Goal: Use online tool/utility: Utilize a website feature to perform a specific function

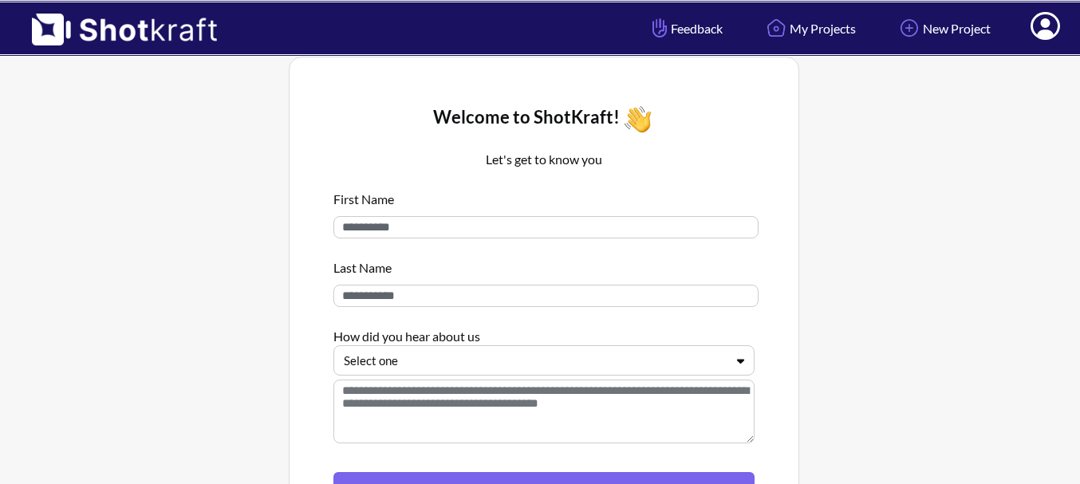
click at [662, 219] on input at bounding box center [546, 227] width 425 height 22
type input "*****"
click at [540, 294] on input at bounding box center [546, 296] width 425 height 22
type input "*******"
click at [472, 361] on div at bounding box center [534, 361] width 381 height 18
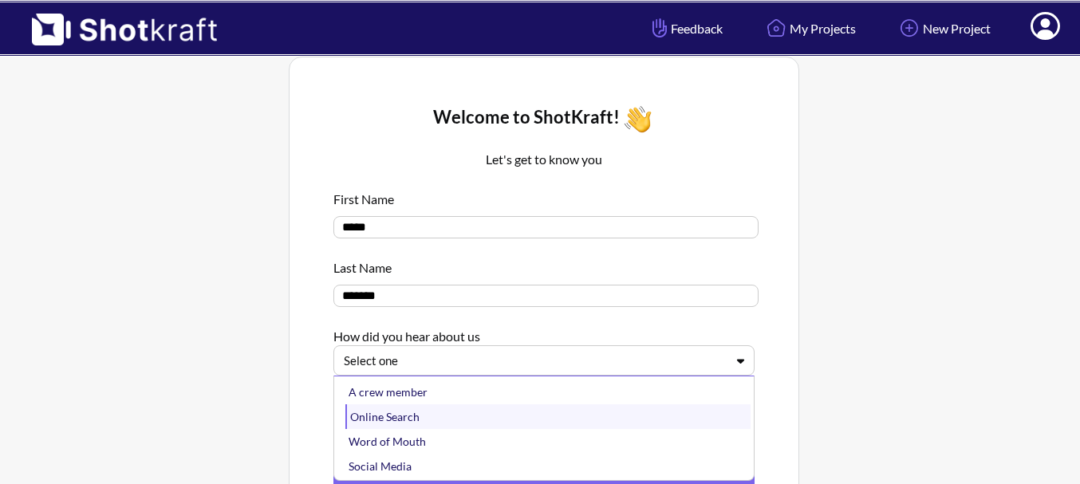
click at [406, 421] on div "Online Search" at bounding box center [548, 417] width 405 height 25
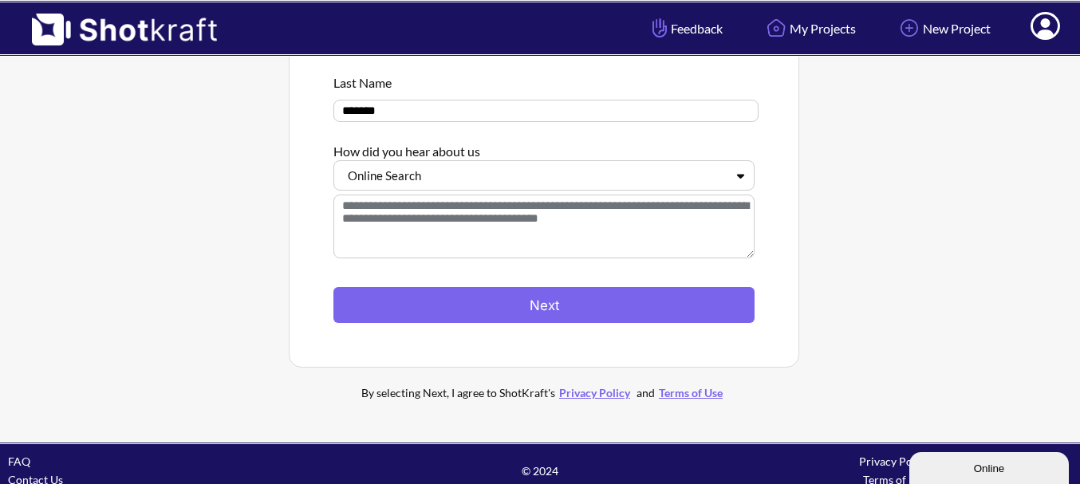
scroll to position [187, 0]
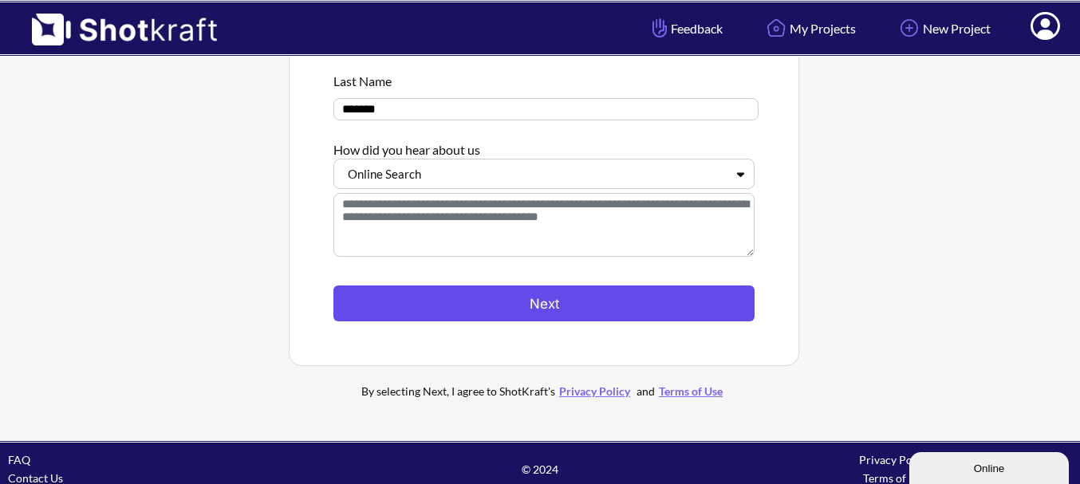
click at [639, 298] on button "Next" at bounding box center [544, 304] width 421 height 36
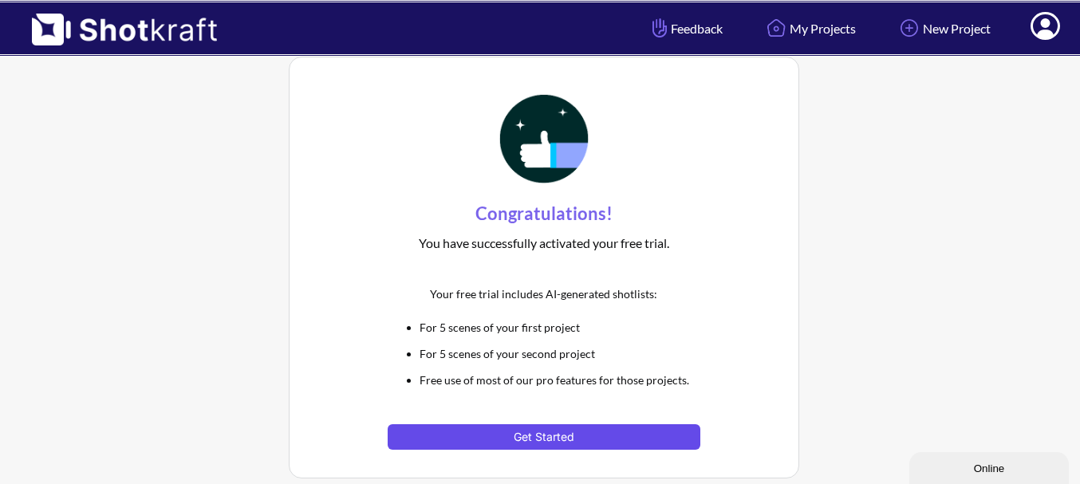
click at [603, 433] on button "Get Started" at bounding box center [544, 438] width 312 height 26
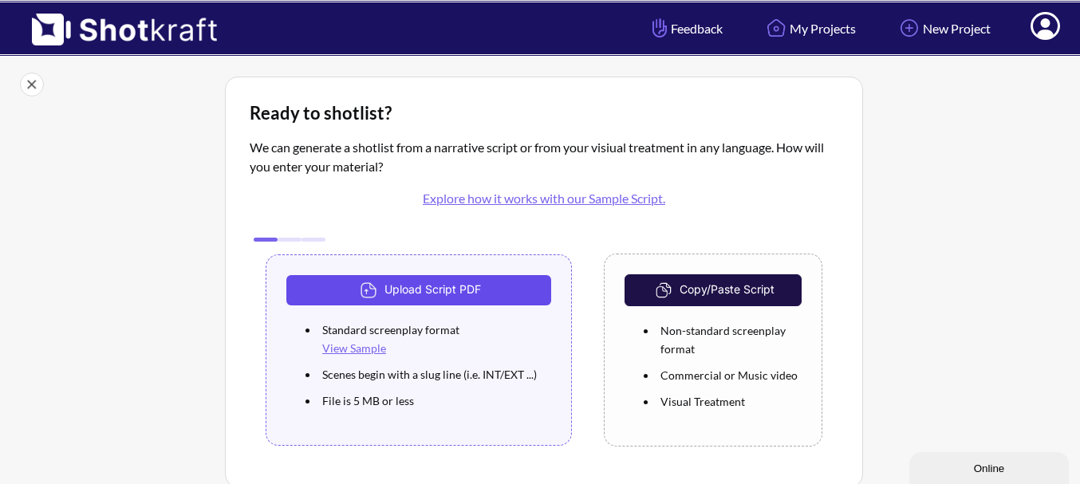
click at [488, 294] on button "Upload Script PDF" at bounding box center [418, 290] width 265 height 30
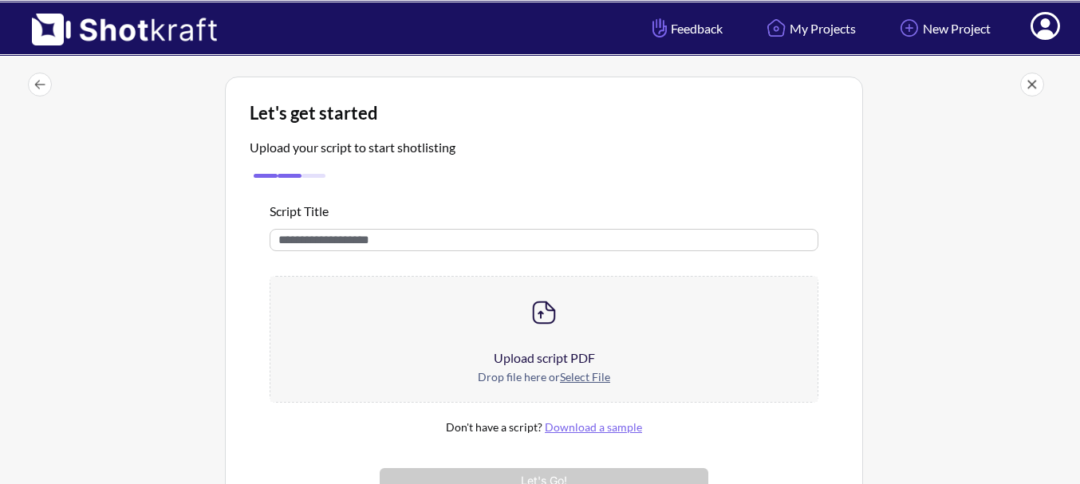
click at [478, 244] on input "text" at bounding box center [544, 240] width 549 height 22
type input "**********"
click at [571, 380] on u "Select File" at bounding box center [585, 377] width 50 height 14
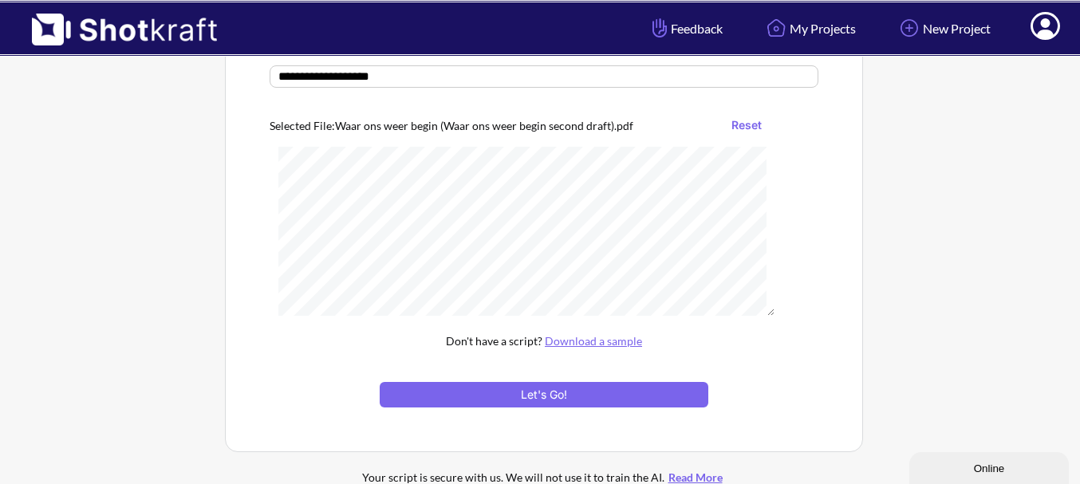
scroll to position [156, 0]
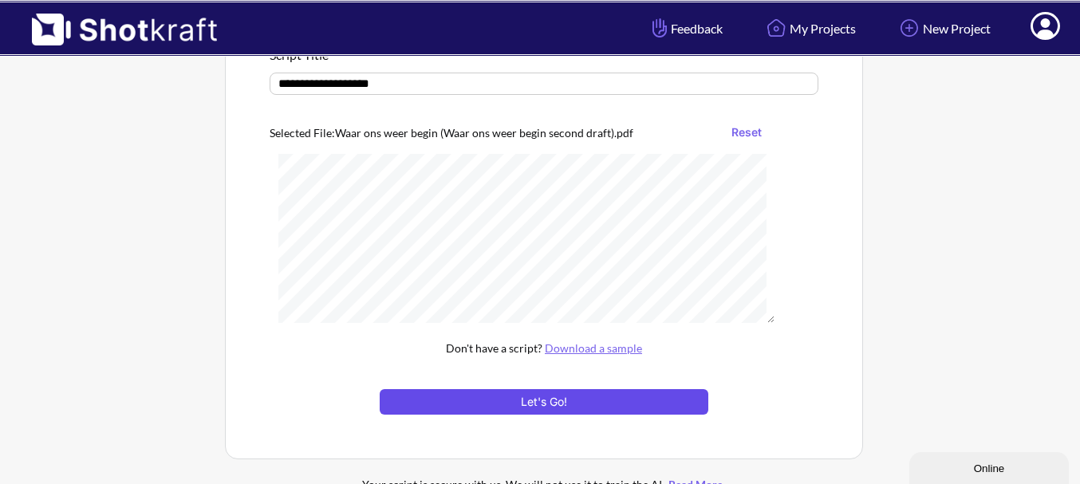
click at [545, 400] on button "Let's Go!" at bounding box center [544, 402] width 329 height 26
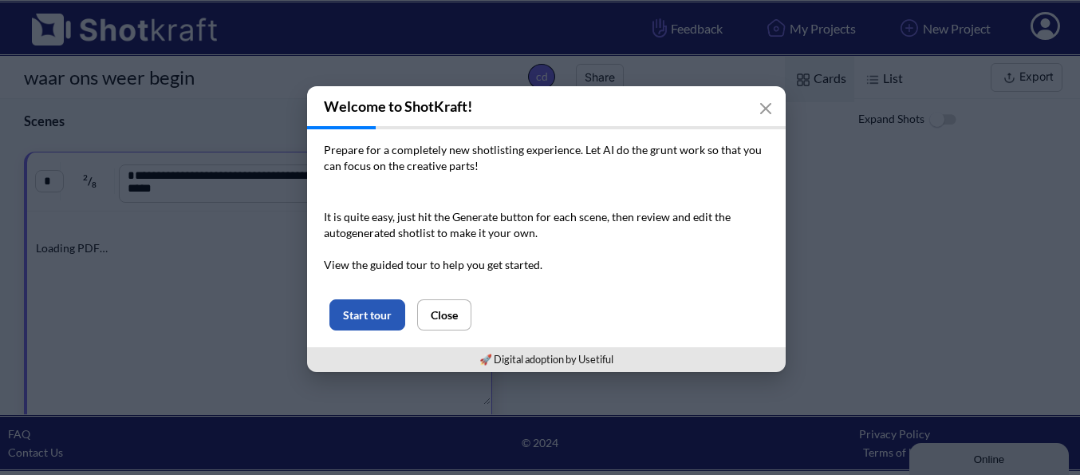
click at [338, 306] on button "Start tour" at bounding box center [368, 314] width 76 height 31
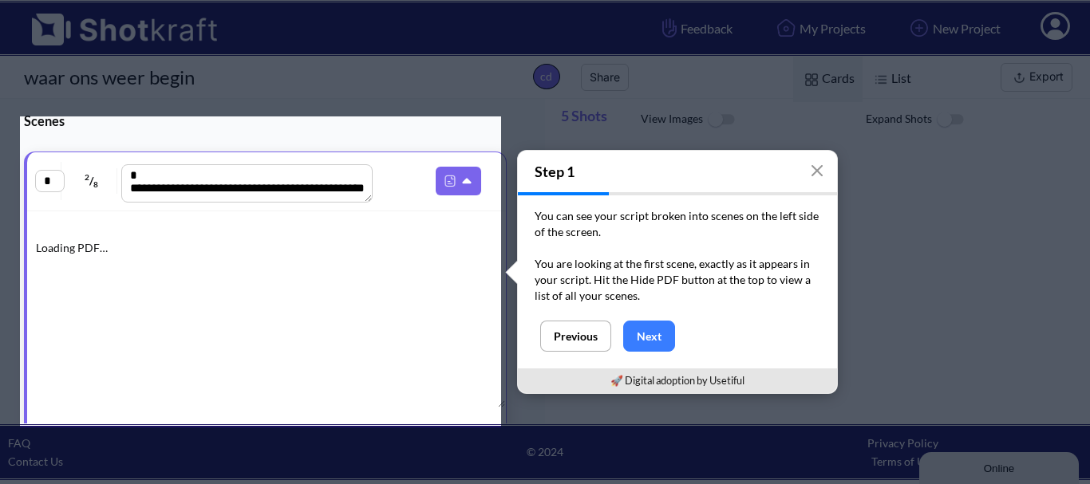
scroll to position [30, 0]
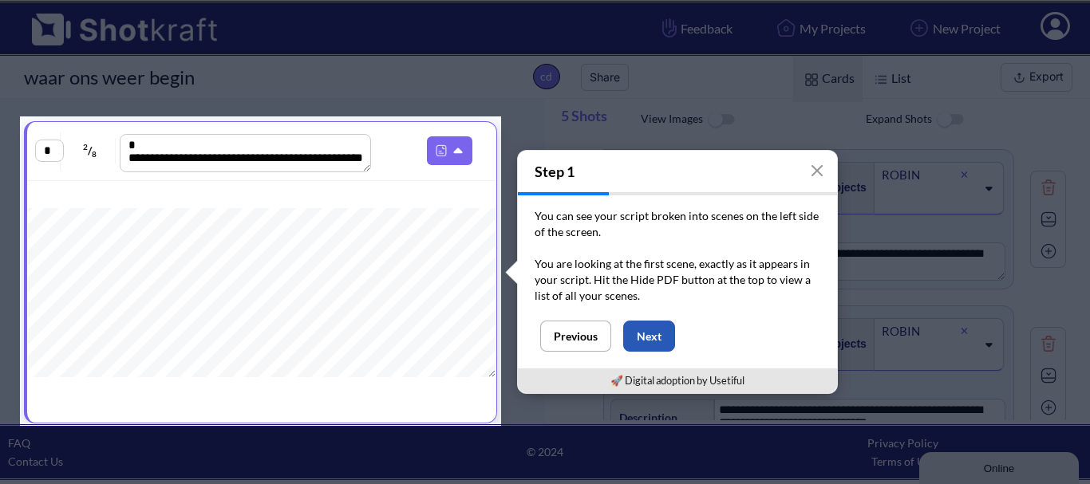
click at [642, 343] on button "Next" at bounding box center [649, 336] width 52 height 31
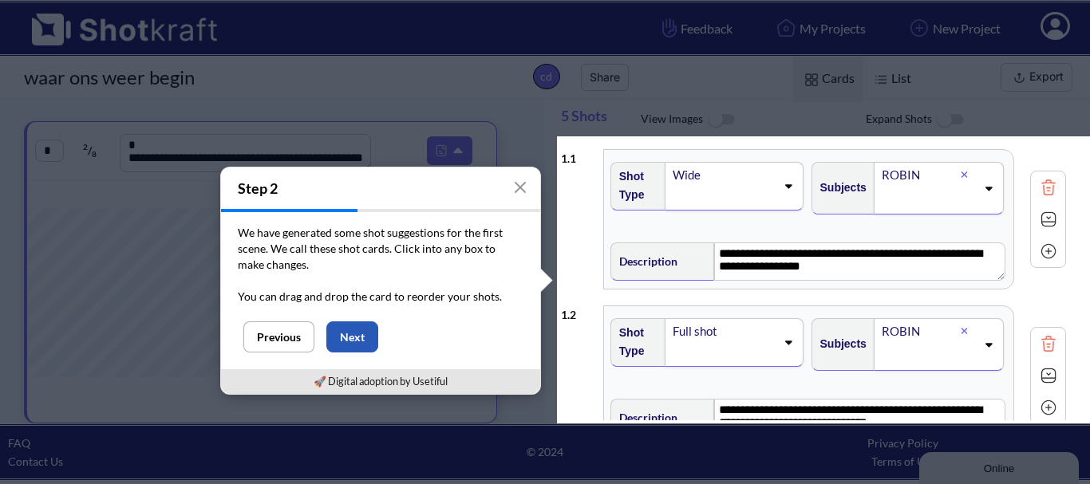
click at [339, 336] on button "Next" at bounding box center [352, 337] width 52 height 31
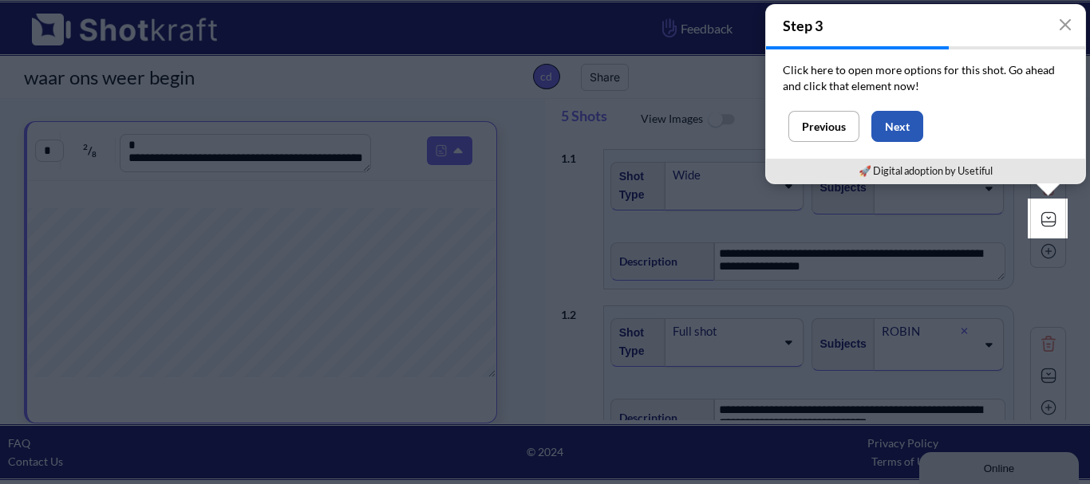
click at [909, 121] on button "Next" at bounding box center [897, 126] width 52 height 31
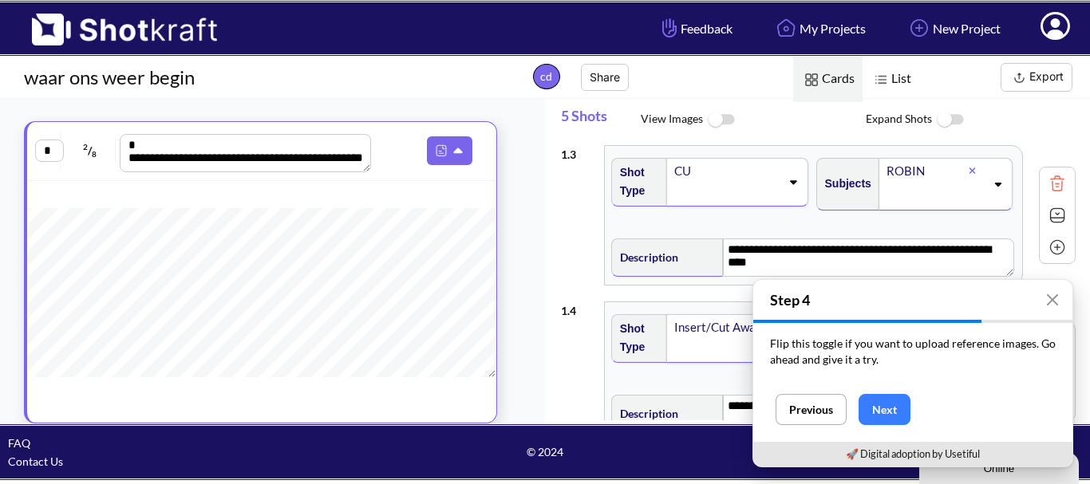
scroll to position [327, 0]
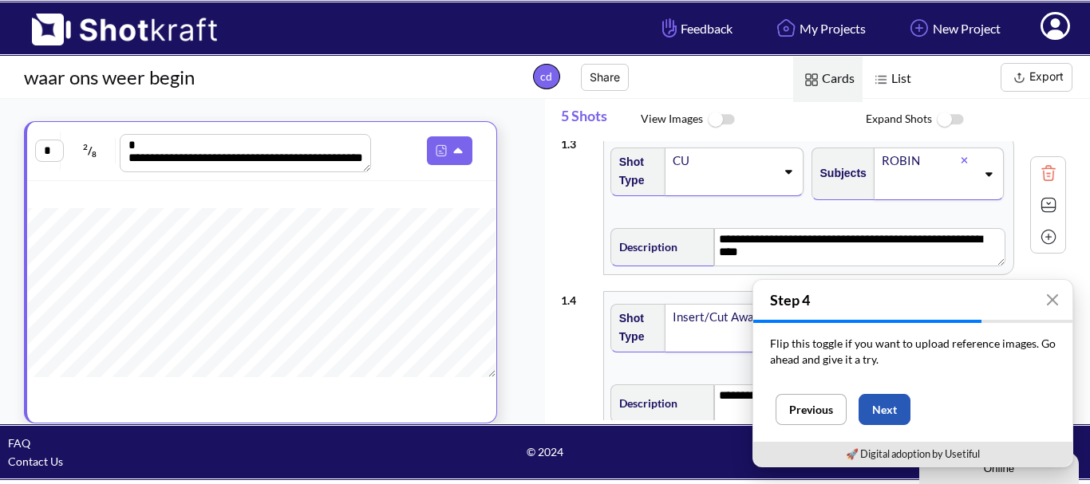
click at [909, 397] on button "Next" at bounding box center [885, 409] width 52 height 31
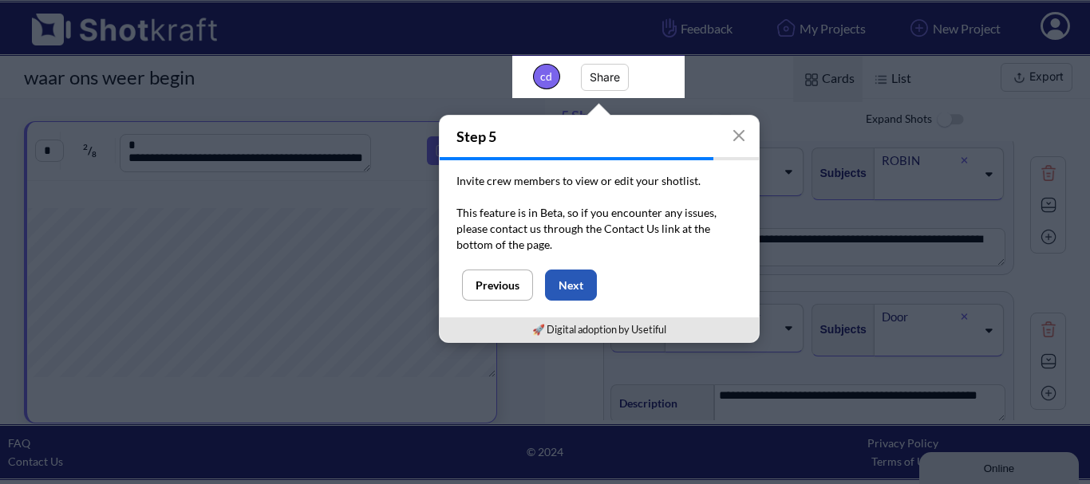
click at [577, 292] on button "Next" at bounding box center [571, 285] width 52 height 31
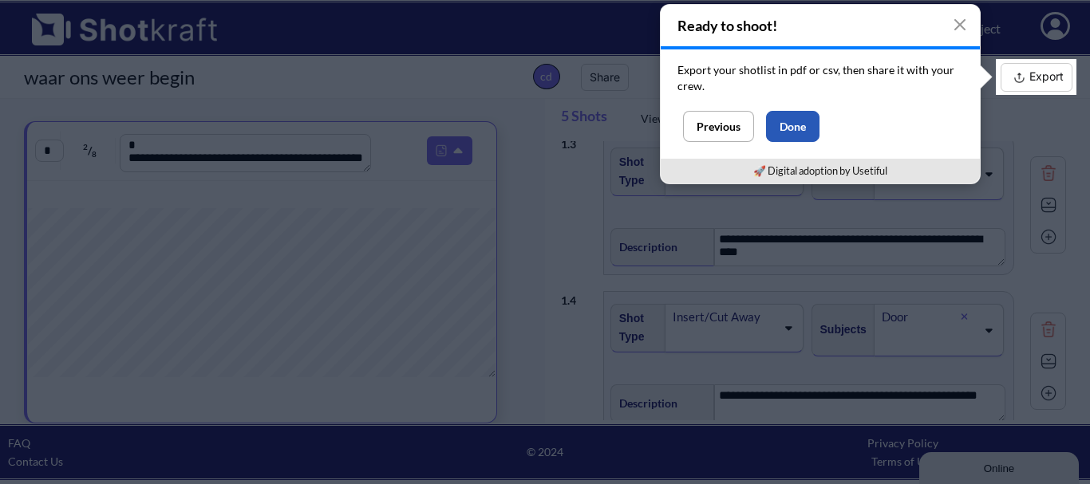
click at [808, 140] on button "Done" at bounding box center [792, 126] width 53 height 31
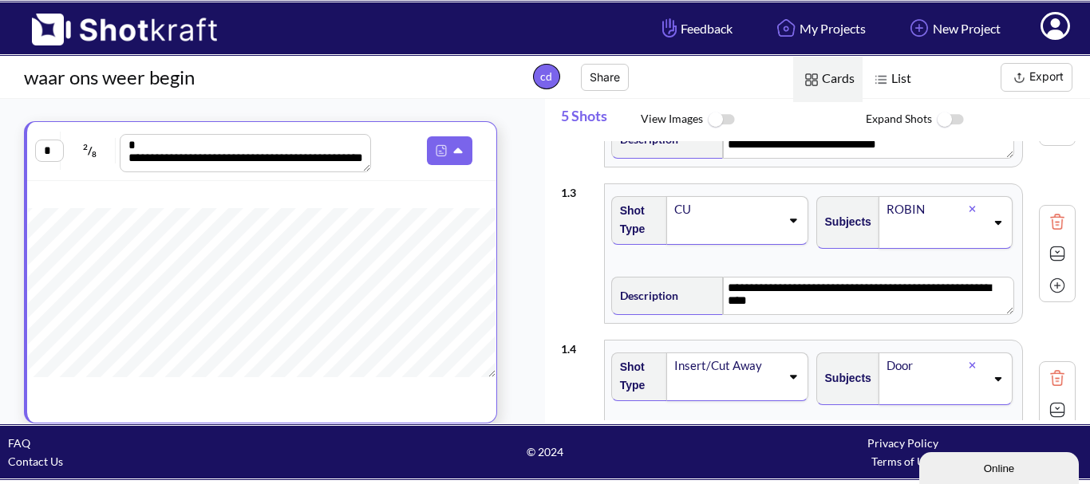
scroll to position [0, 0]
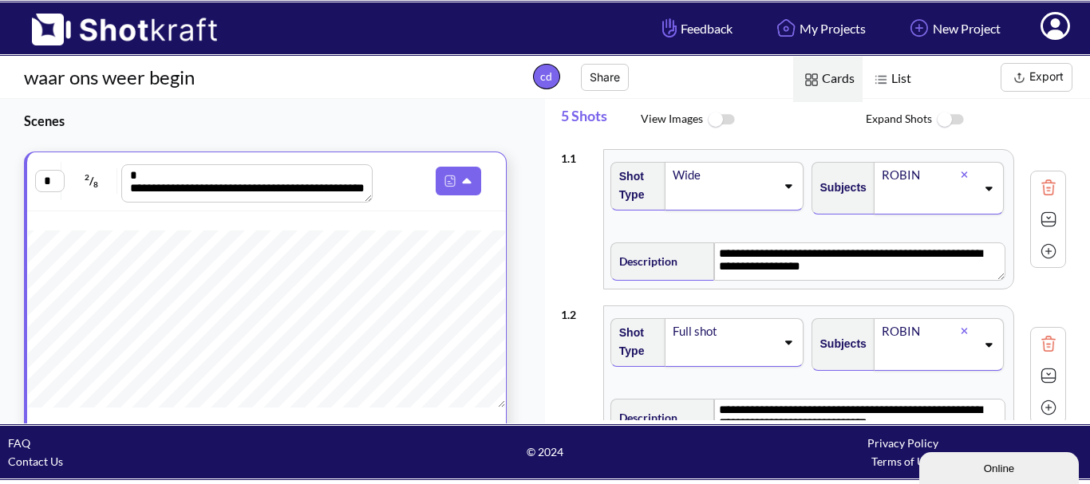
scroll to position [480, 0]
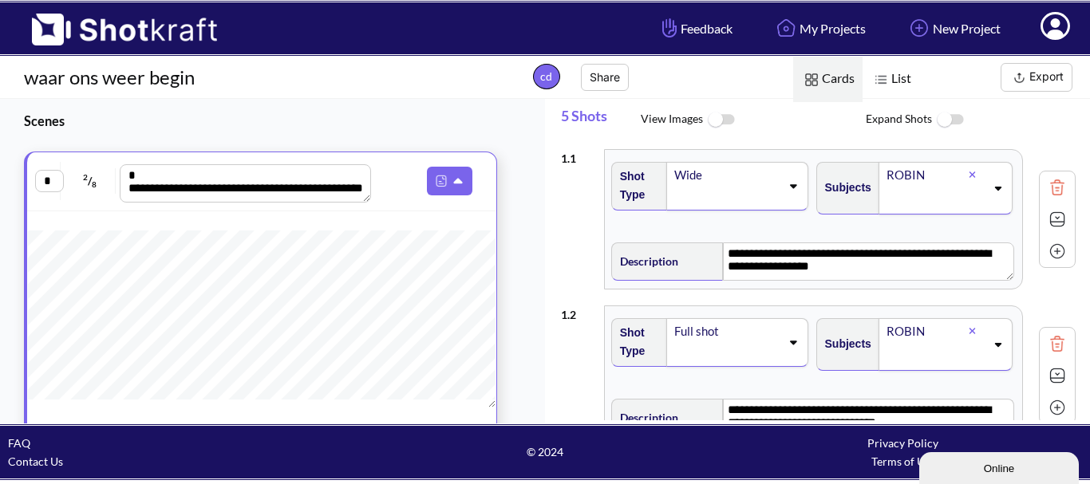
drag, startPoint x: 892, startPoint y: 401, endPoint x: 1089, endPoint y: 182, distance: 294.4
click at [1089, 182] on div "**********" at bounding box center [825, 280] width 529 height 279
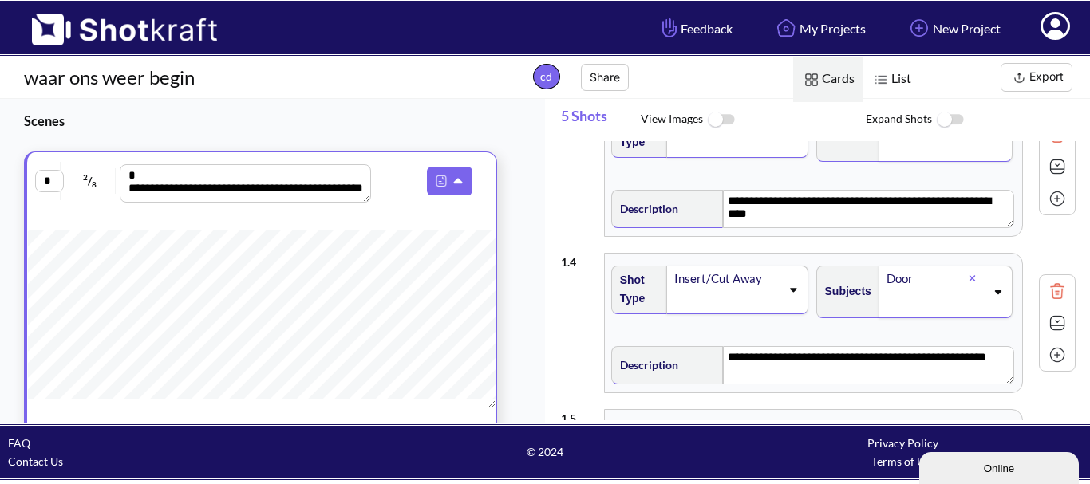
scroll to position [567, 0]
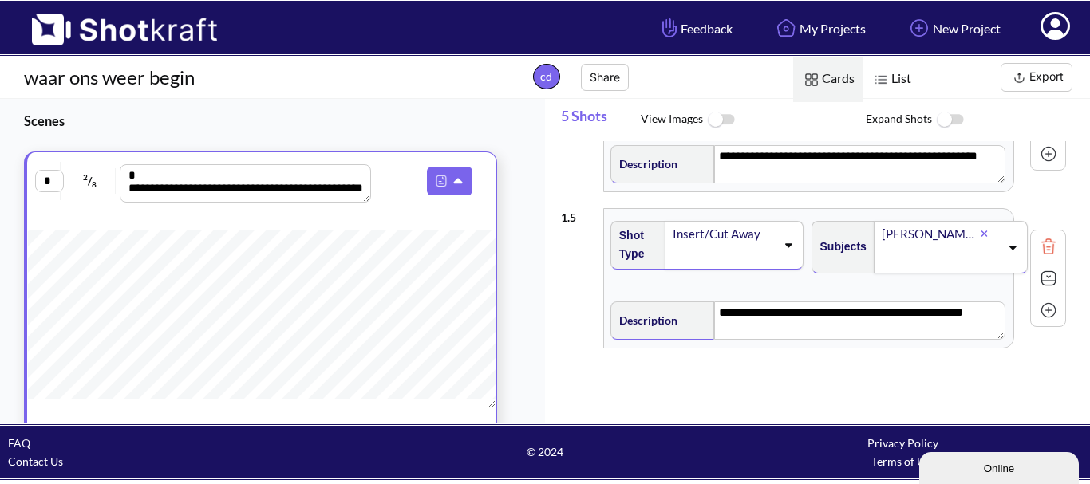
click at [903, 73] on span "List" at bounding box center [891, 79] width 57 height 45
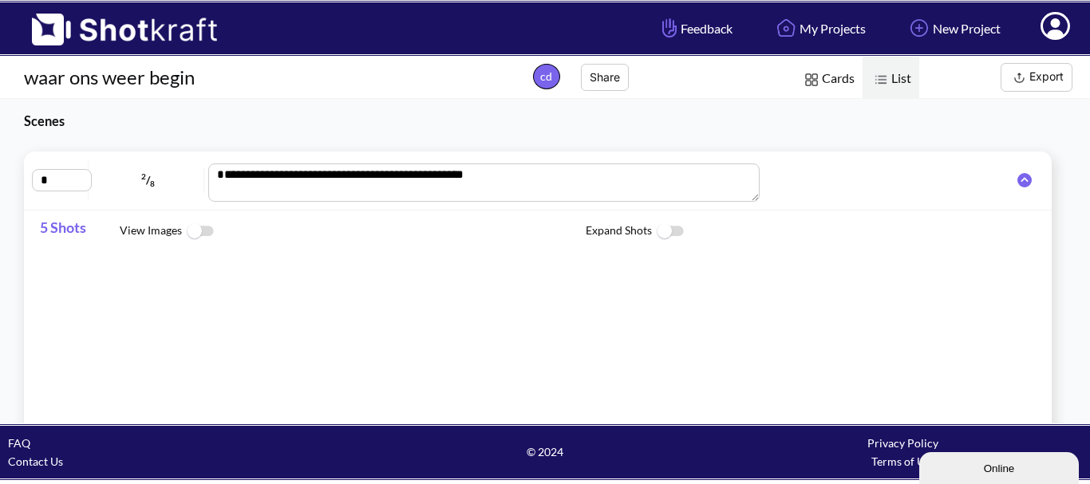
click at [666, 231] on img at bounding box center [670, 232] width 36 height 34
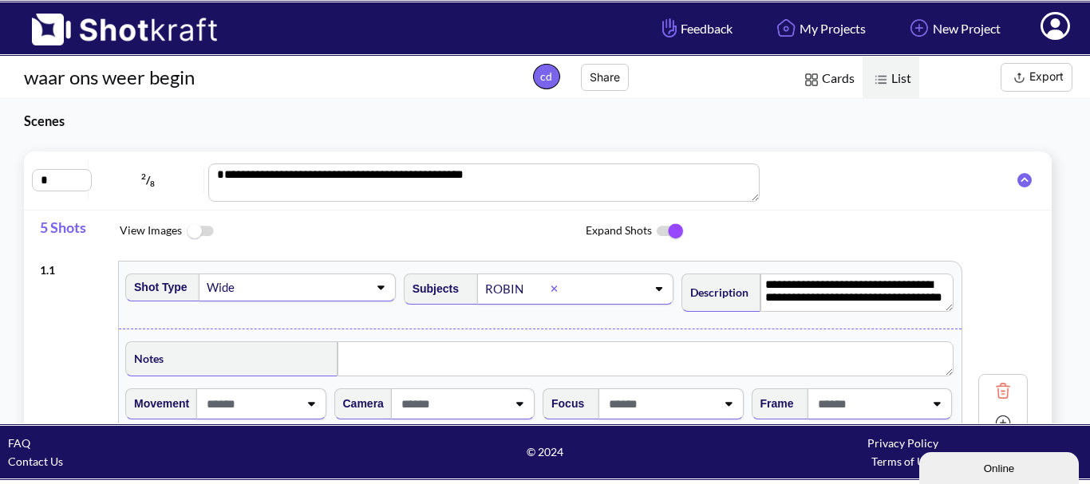
click at [672, 231] on img at bounding box center [670, 232] width 36 height 34
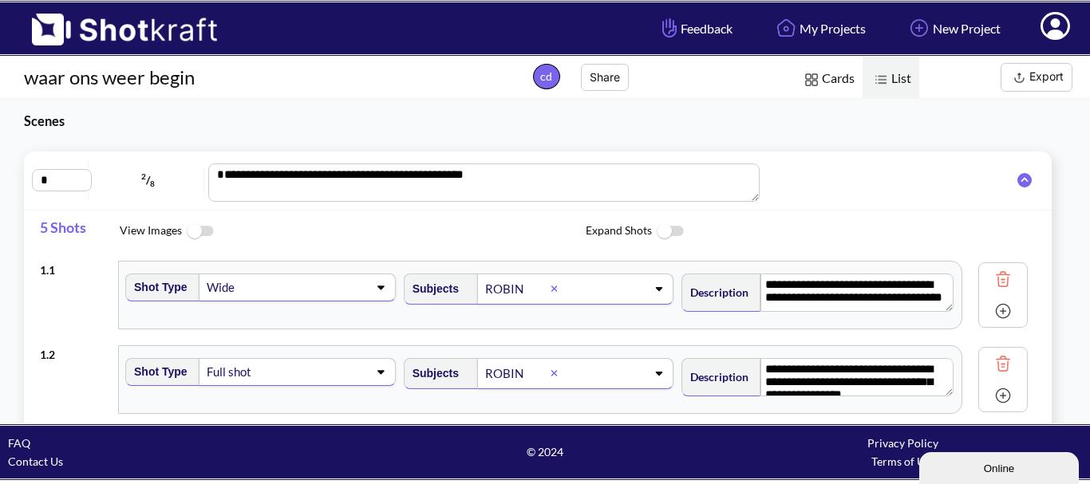
click at [672, 231] on img at bounding box center [670, 232] width 36 height 34
